Goal: Transaction & Acquisition: Purchase product/service

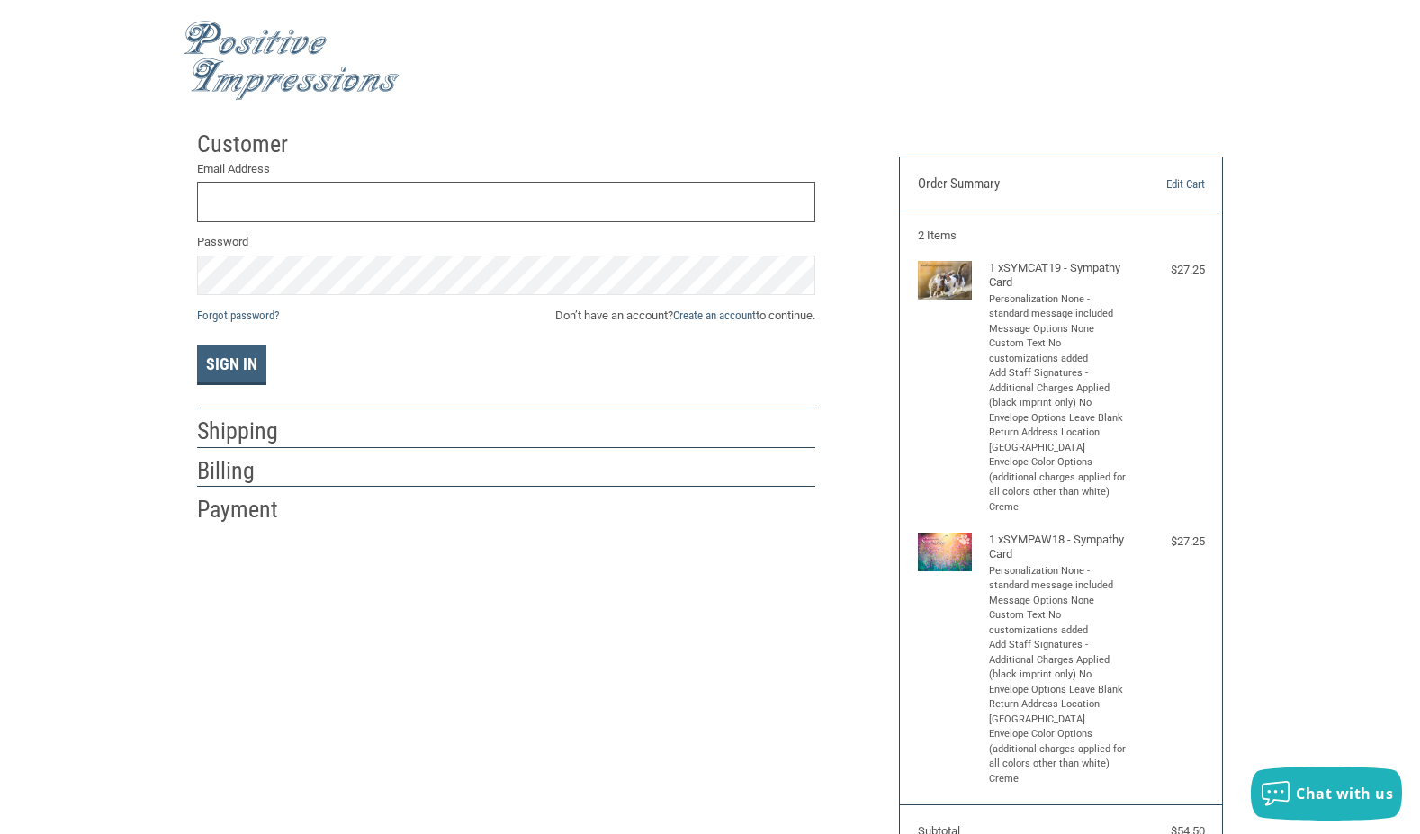
click at [266, 199] on input "Email Address" at bounding box center [506, 202] width 618 height 41
type input "[EMAIL_ADDRESS][DOMAIN_NAME]"
click at [237, 356] on button "Sign In" at bounding box center [231, 366] width 69 height 40
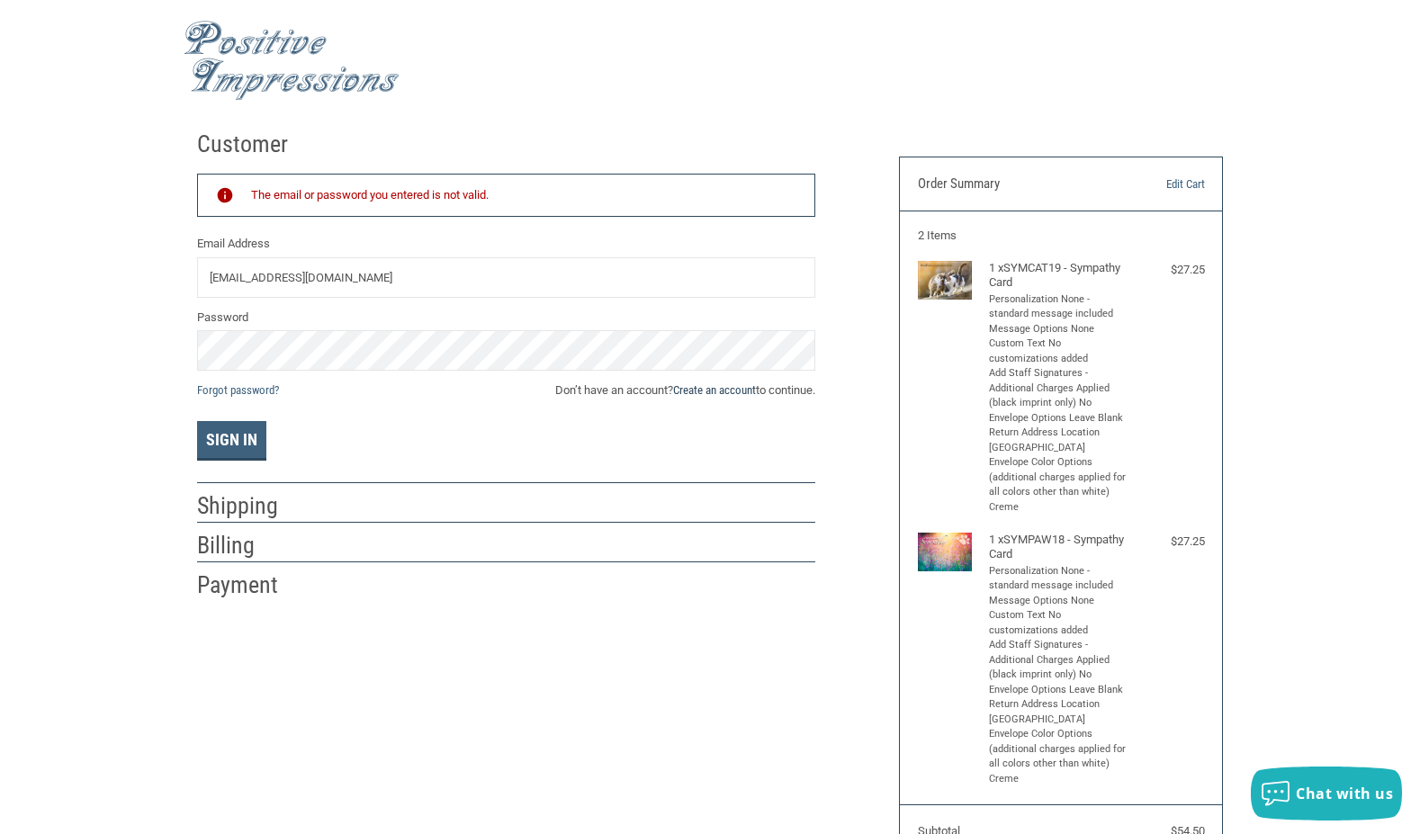
click at [710, 390] on link "Create an account" at bounding box center [714, 390] width 83 height 14
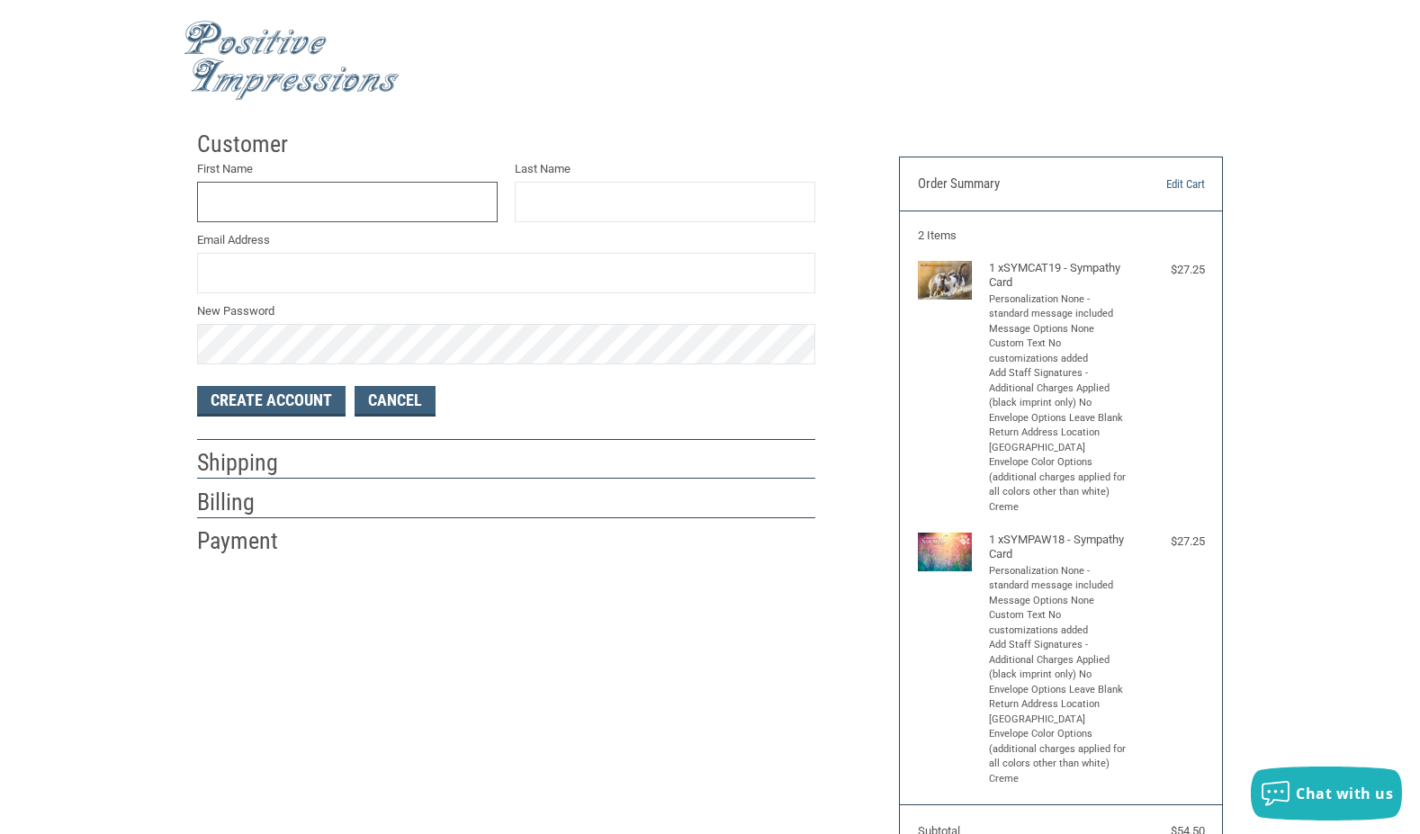
click at [239, 193] on input "First Name" at bounding box center [347, 202] width 301 height 41
type input "BILL"
type input "[PERSON_NAME]"
click at [235, 273] on input "Email Address" at bounding box center [506, 273] width 618 height 41
type input "2"
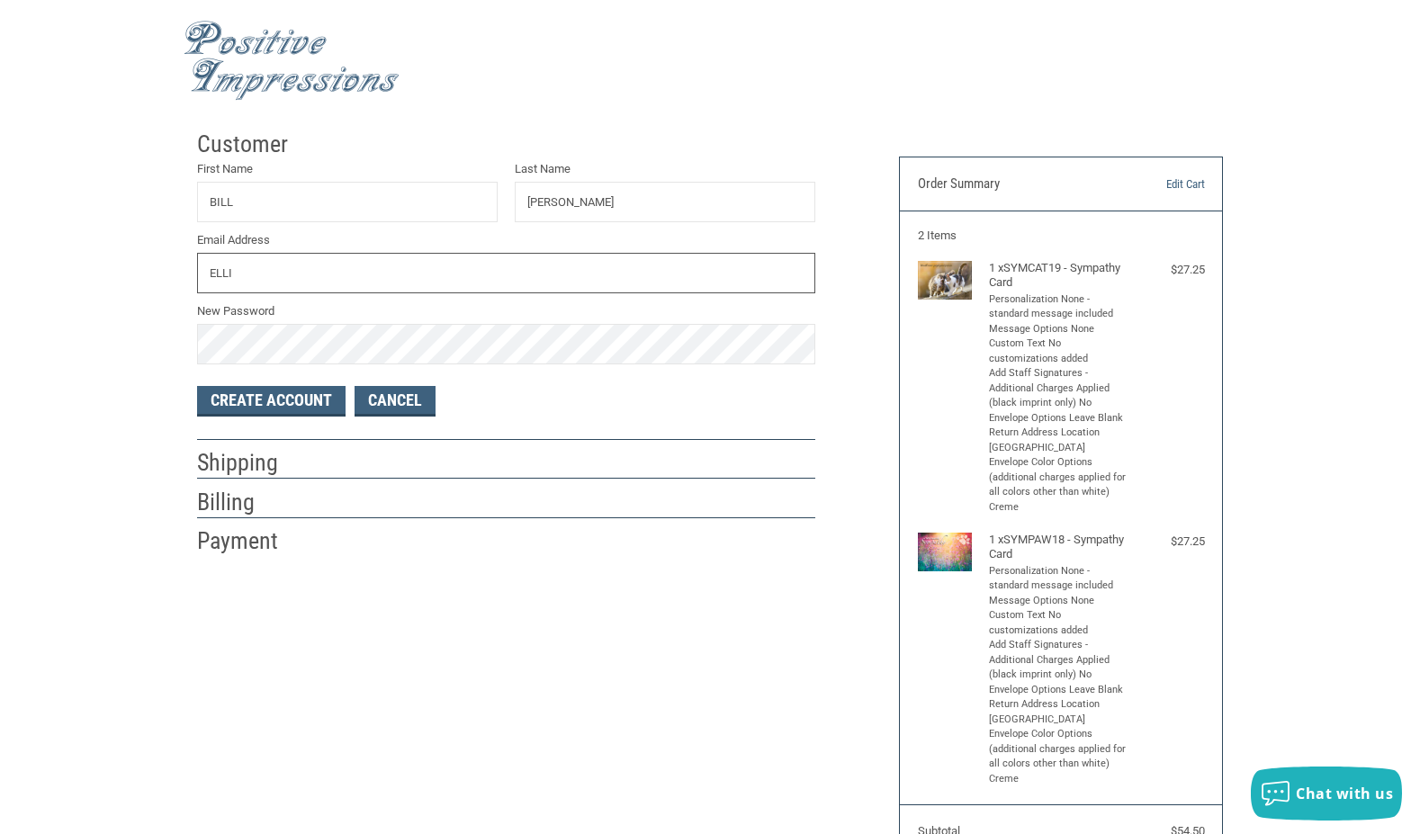
type input "[EMAIL_ADDRESS][DOMAIN_NAME]"
click at [311, 400] on button "Create Account" at bounding box center [271, 401] width 149 height 31
click at [288, 404] on button "Create Account" at bounding box center [271, 401] width 149 height 31
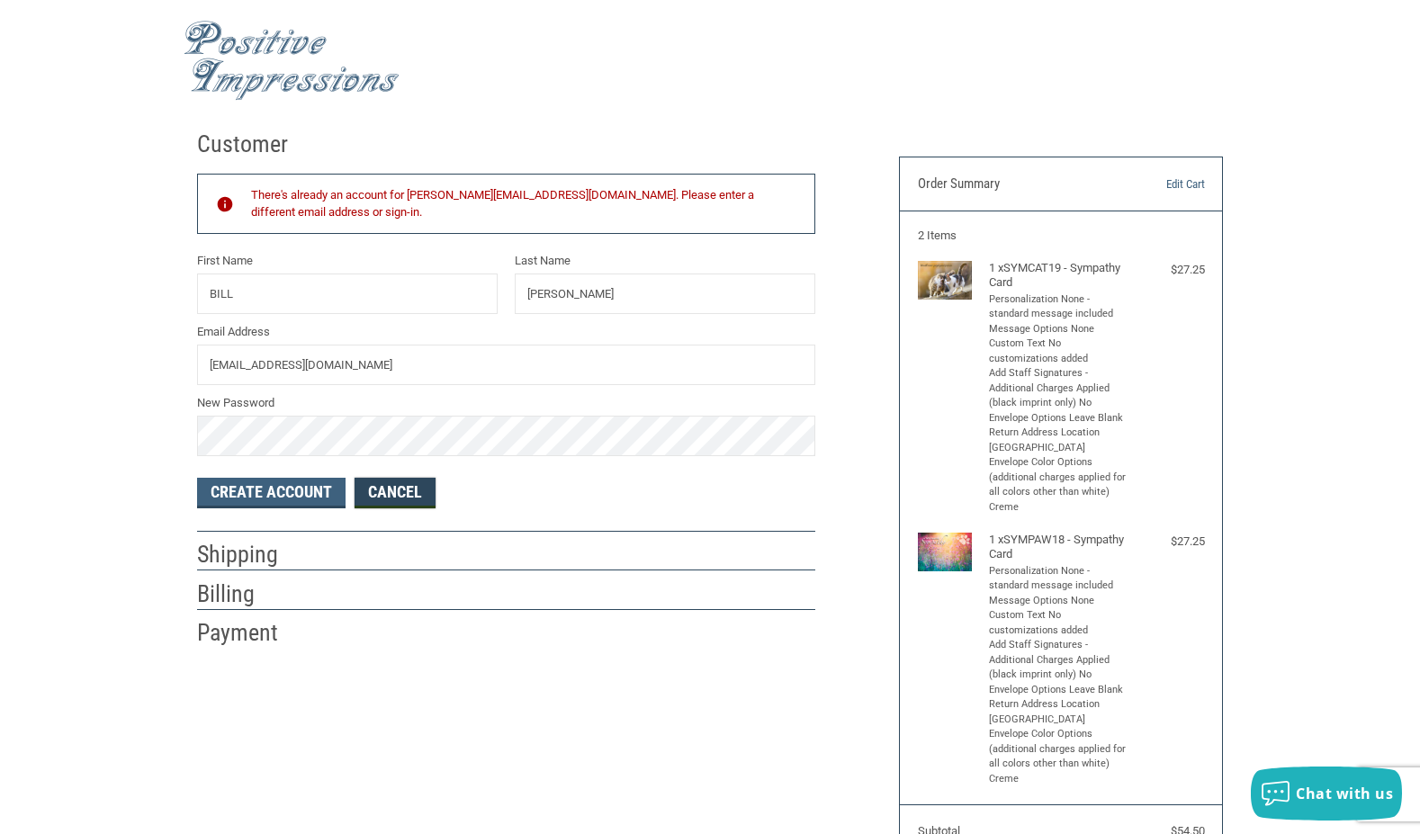
click at [397, 487] on link "Cancel" at bounding box center [395, 493] width 81 height 31
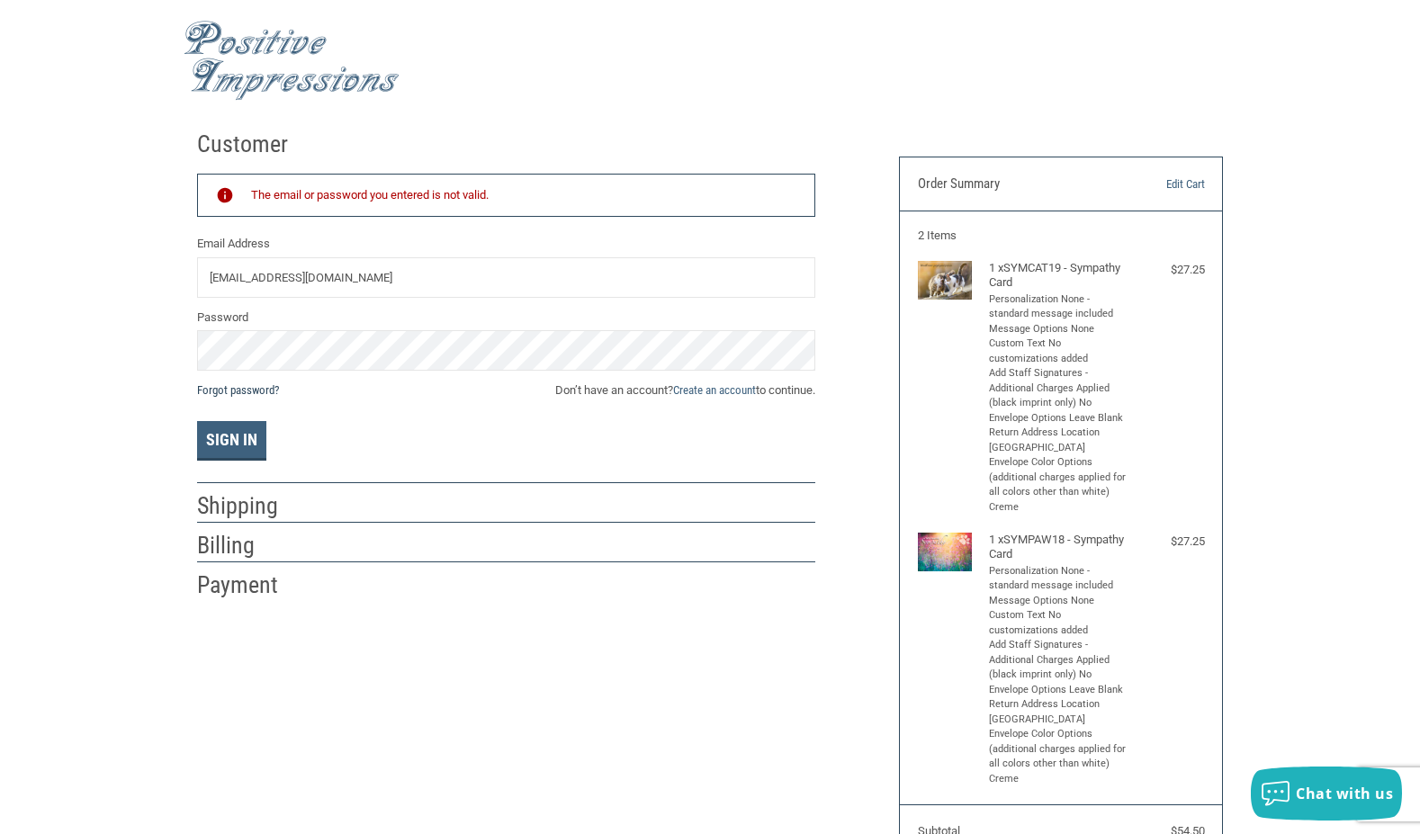
click at [269, 389] on link "Forgot password?" at bounding box center [238, 390] width 82 height 14
click at [220, 436] on button "Sign In" at bounding box center [231, 441] width 69 height 40
